Goal: Find contact information: Find contact information

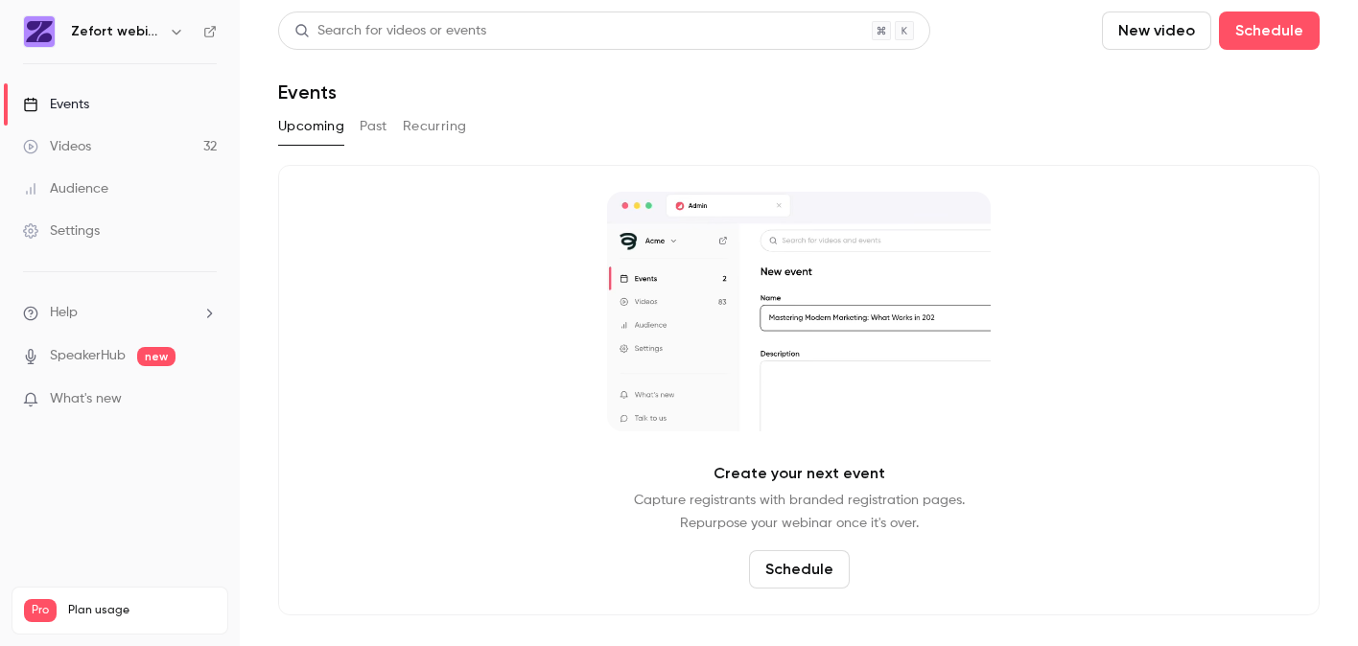
click at [72, 99] on div "Events" at bounding box center [56, 104] width 66 height 19
click at [69, 152] on div "Videos" at bounding box center [57, 146] width 68 height 19
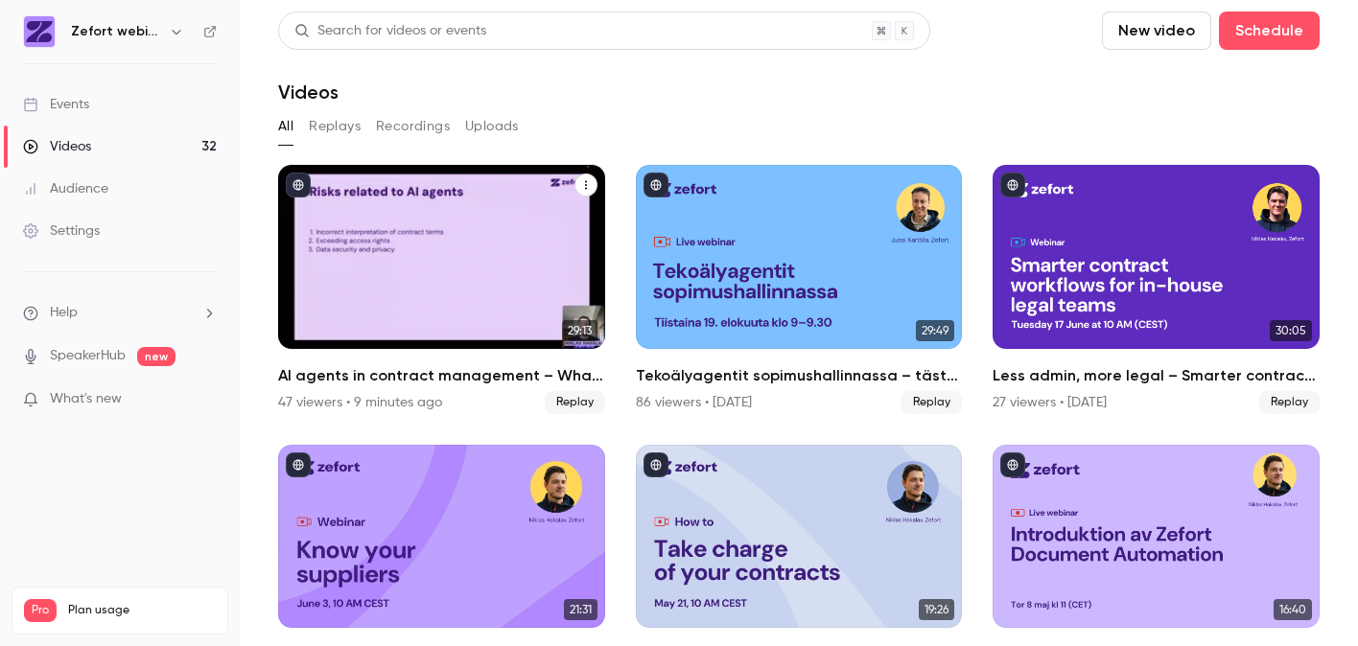
click at [303, 404] on div "47 viewers • 9 minutes ago" at bounding box center [360, 402] width 164 height 19
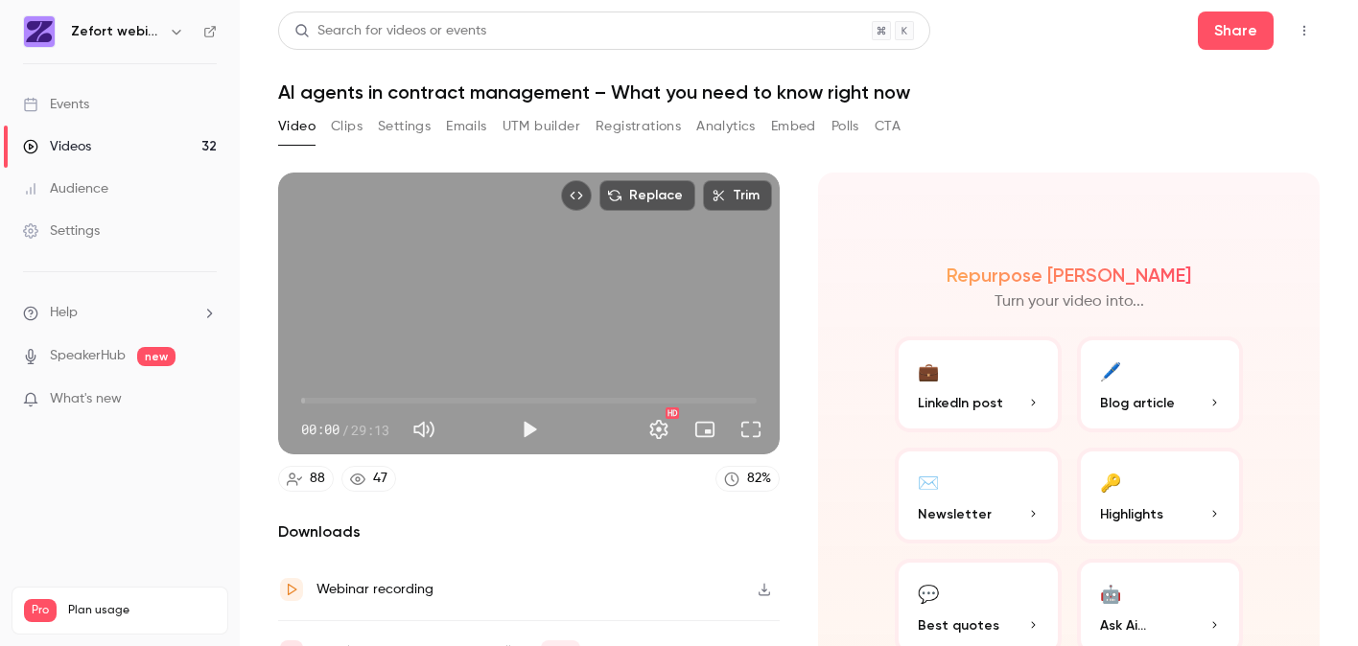
click at [320, 479] on div "88" at bounding box center [317, 479] width 15 height 20
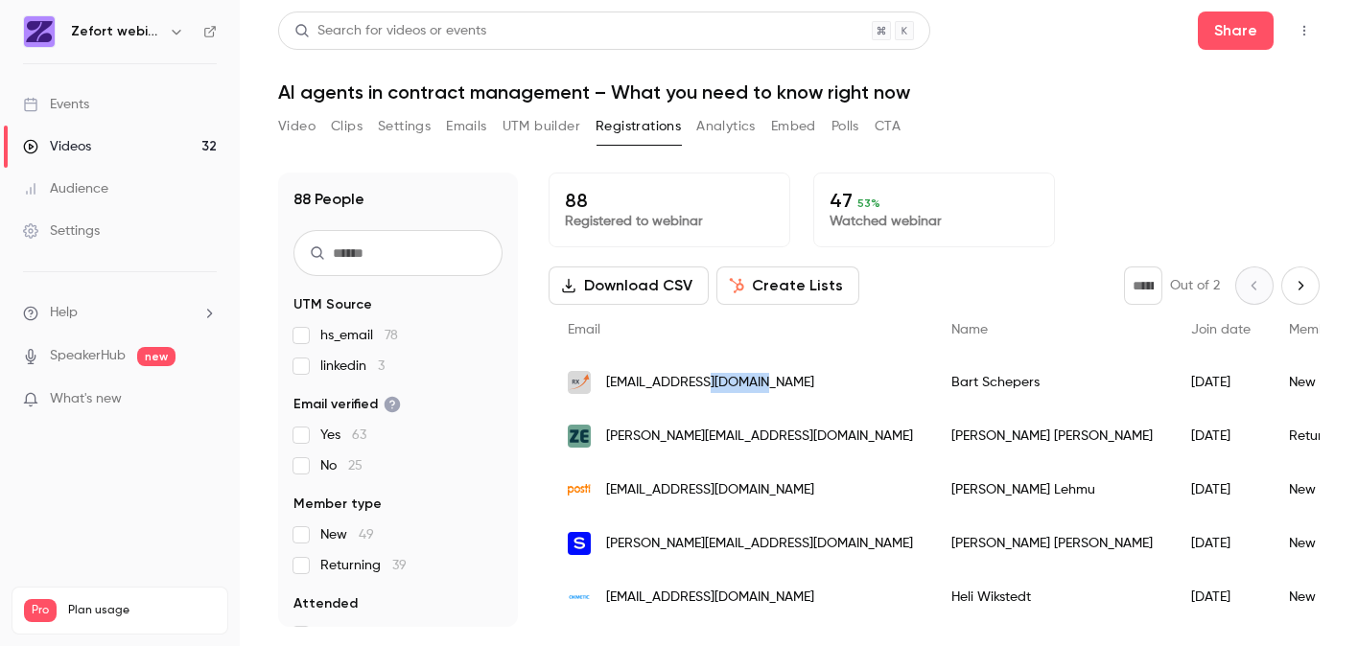
drag, startPoint x: 750, startPoint y: 384, endPoint x: 639, endPoint y: 381, distance: 111.3
click at [639, 381] on span "[EMAIL_ADDRESS][DOMAIN_NAME]" at bounding box center [710, 383] width 208 height 20
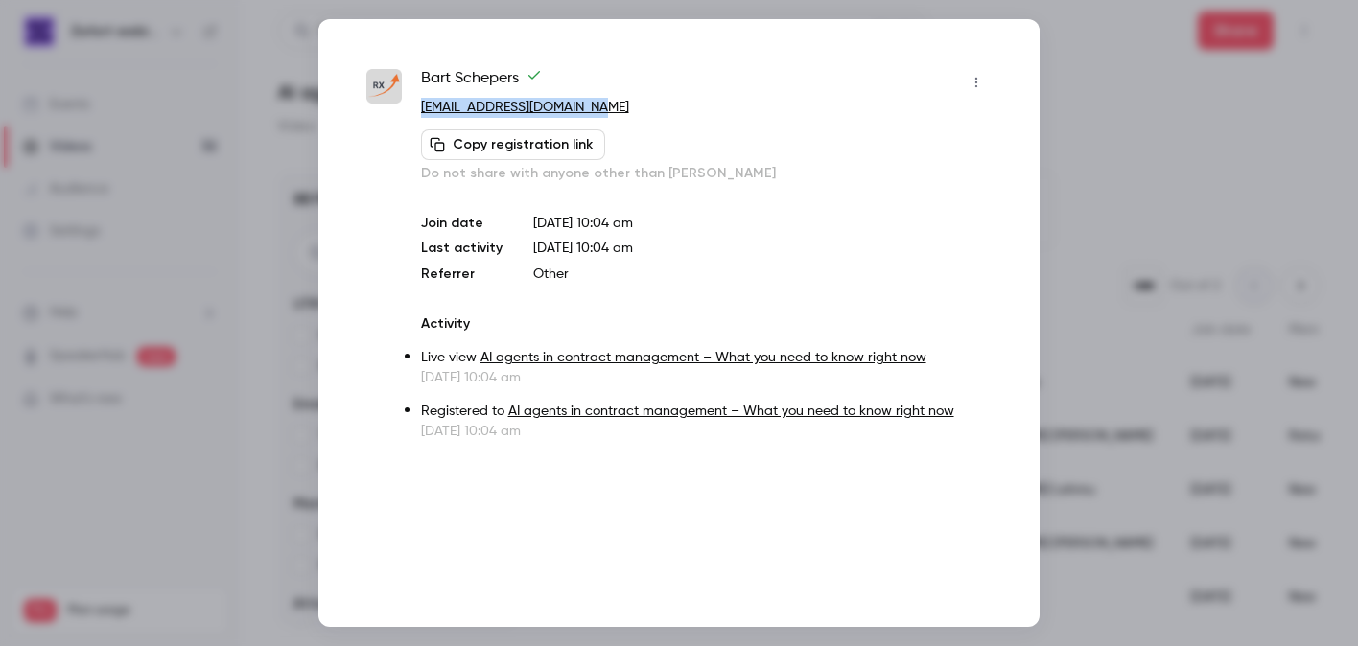
drag, startPoint x: 601, startPoint y: 108, endPoint x: 415, endPoint y: 119, distance: 186.3
click at [415, 114] on div "[PERSON_NAME] [EMAIL_ADDRESS][DOMAIN_NAME] Copy registration link Do not share …" at bounding box center [678, 254] width 625 height 374
copy link "[EMAIL_ADDRESS][DOMAIN_NAME]"
